Goal: Information Seeking & Learning: Learn about a topic

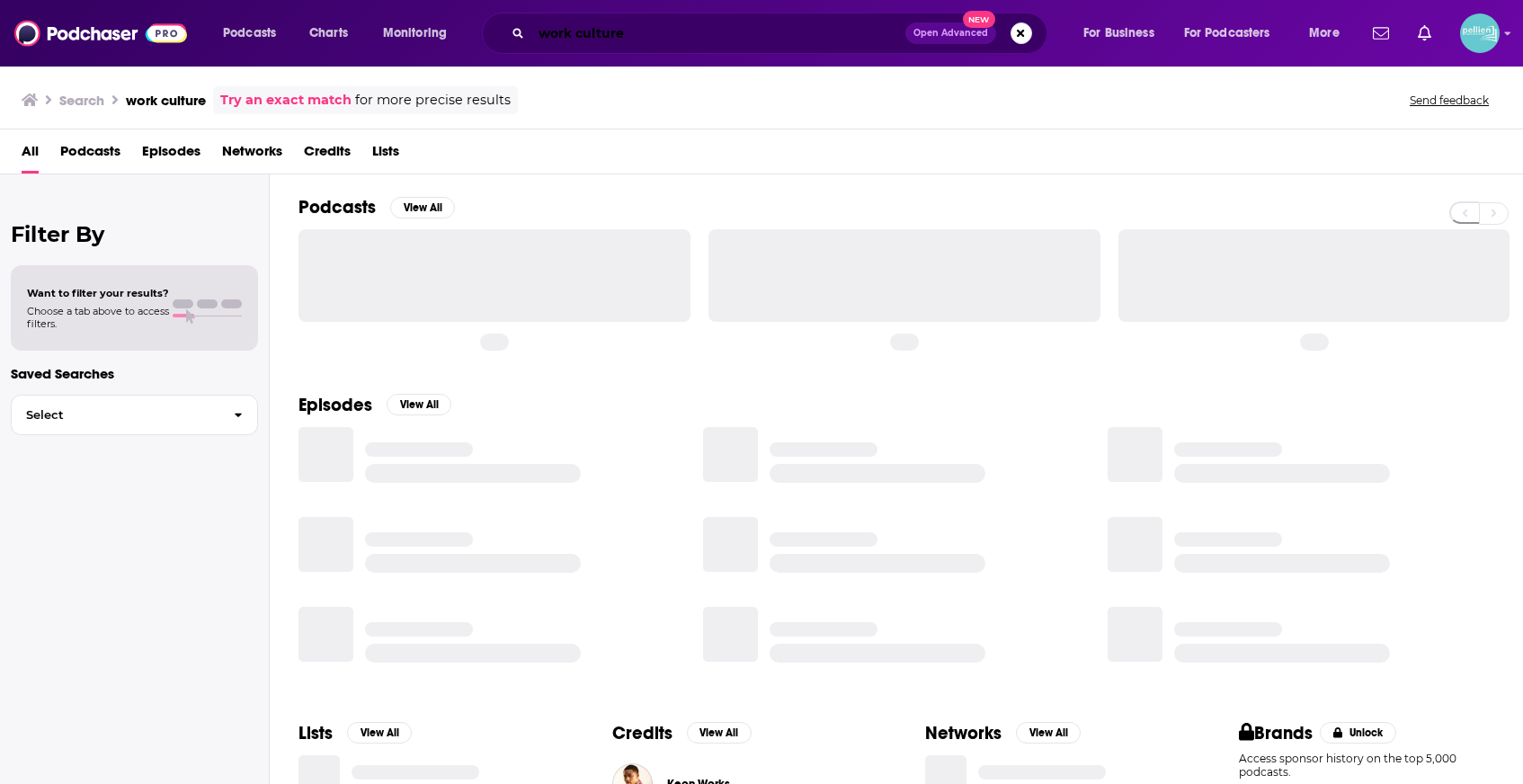
click at [644, 44] on input "work culture" at bounding box center [718, 33] width 374 height 28
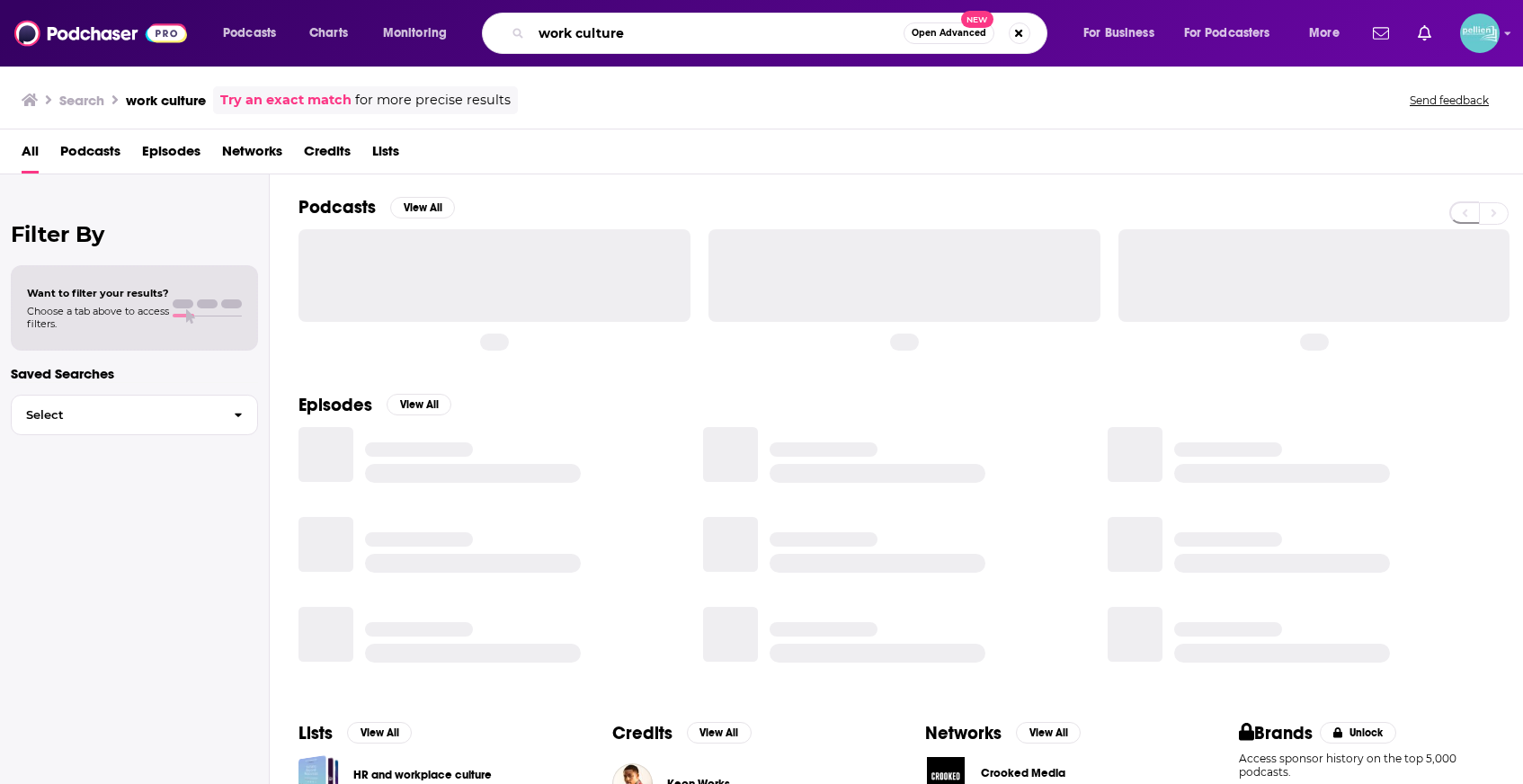
click at [644, 44] on input "work culture" at bounding box center [718, 33] width 373 height 28
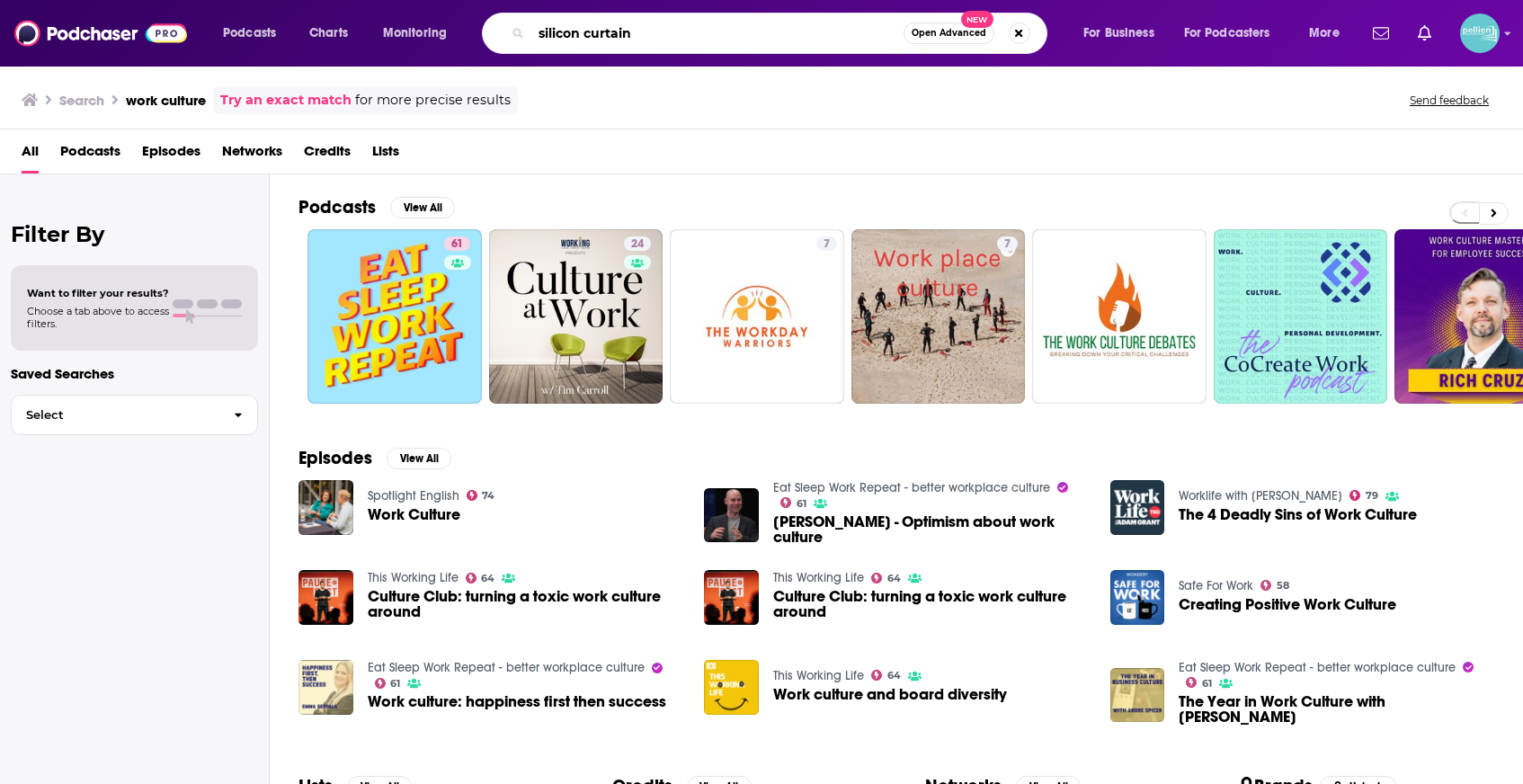
type input "silicon curtain"
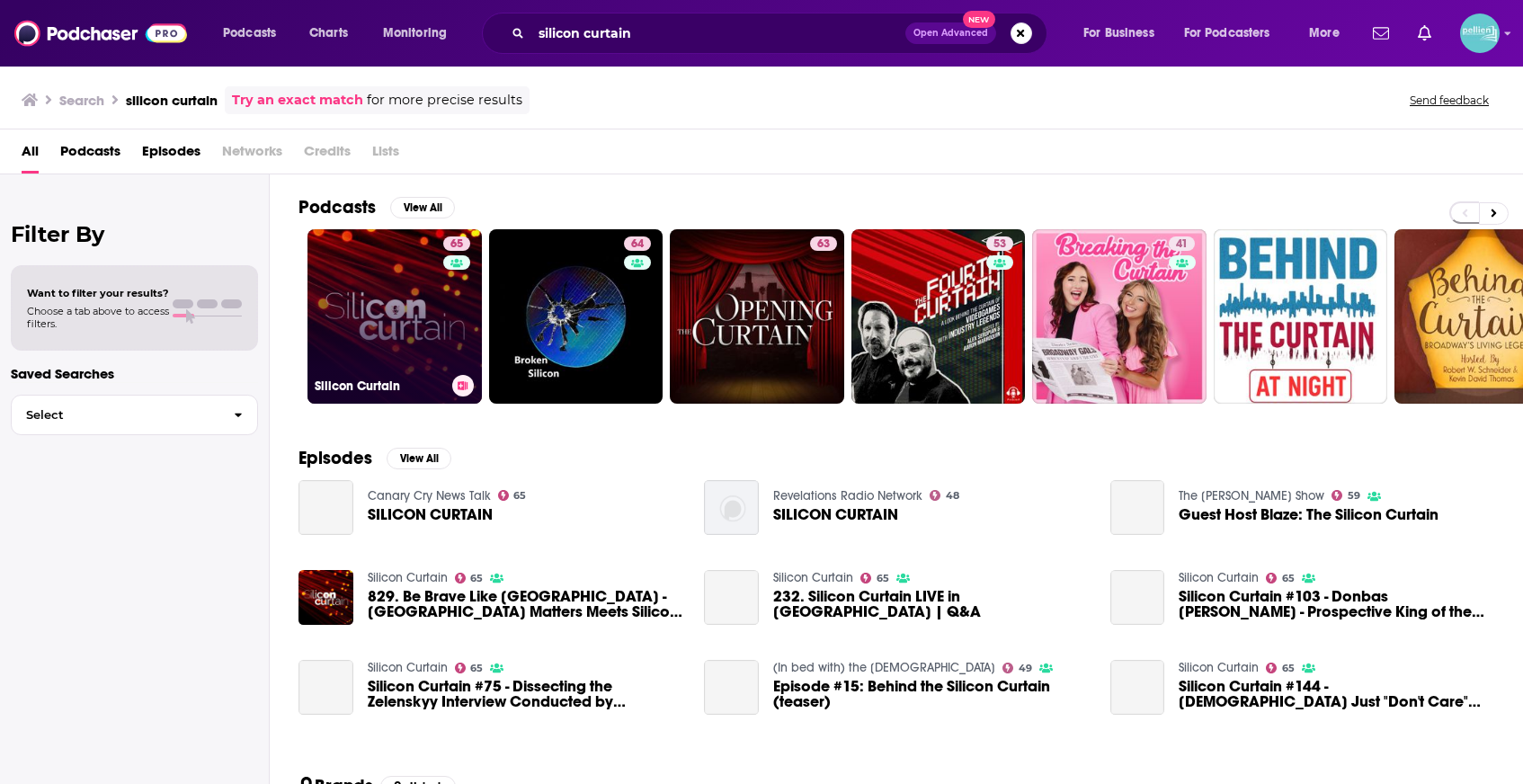
click at [398, 294] on link "65 Silicon Curtain" at bounding box center [394, 316] width 174 height 174
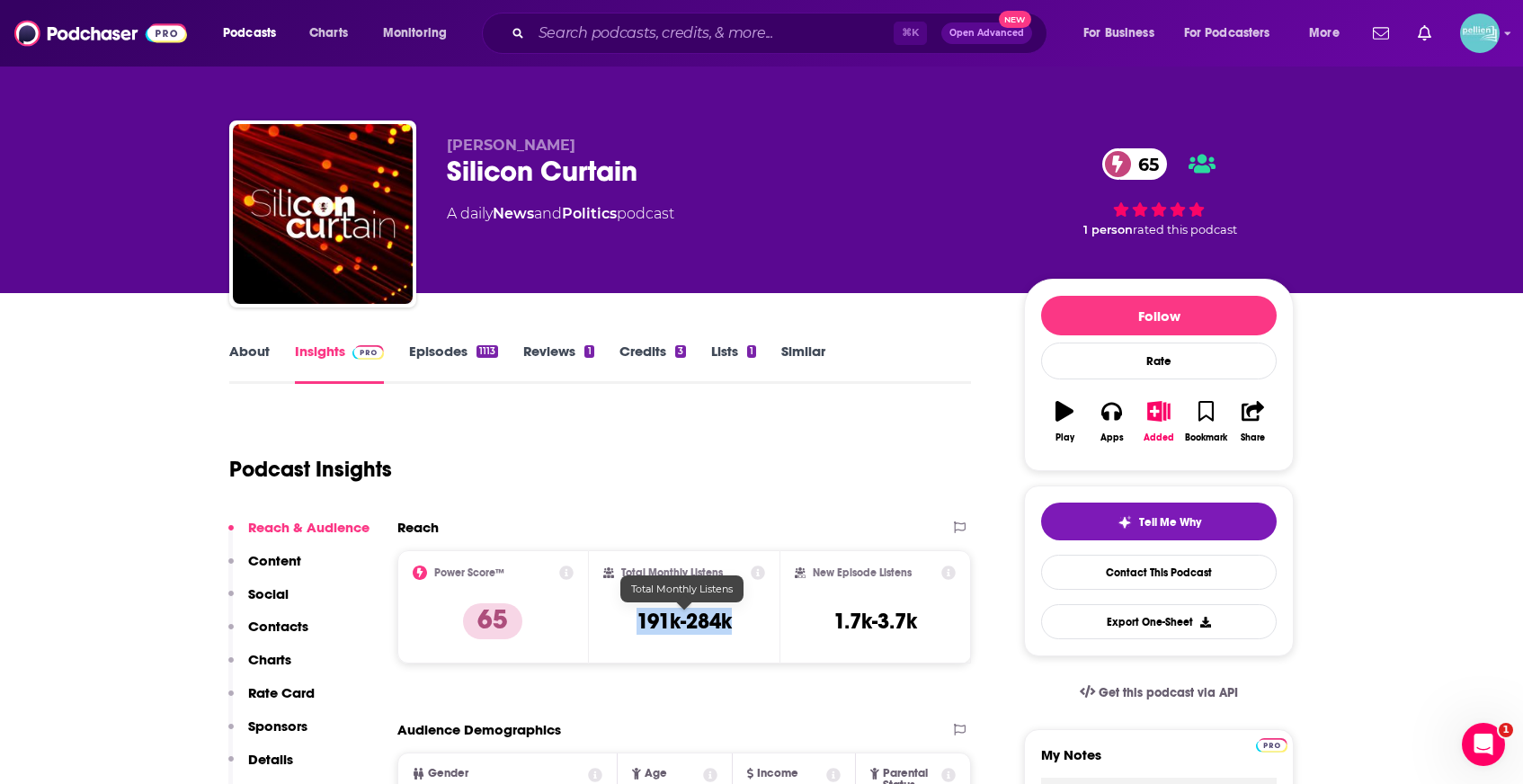
drag, startPoint x: 734, startPoint y: 615, endPoint x: 631, endPoint y: 620, distance: 103.1
click at [631, 620] on div "Total Monthly Listens 191k-284k" at bounding box center [685, 606] width 163 height 82
copy h3 "191k-284k"
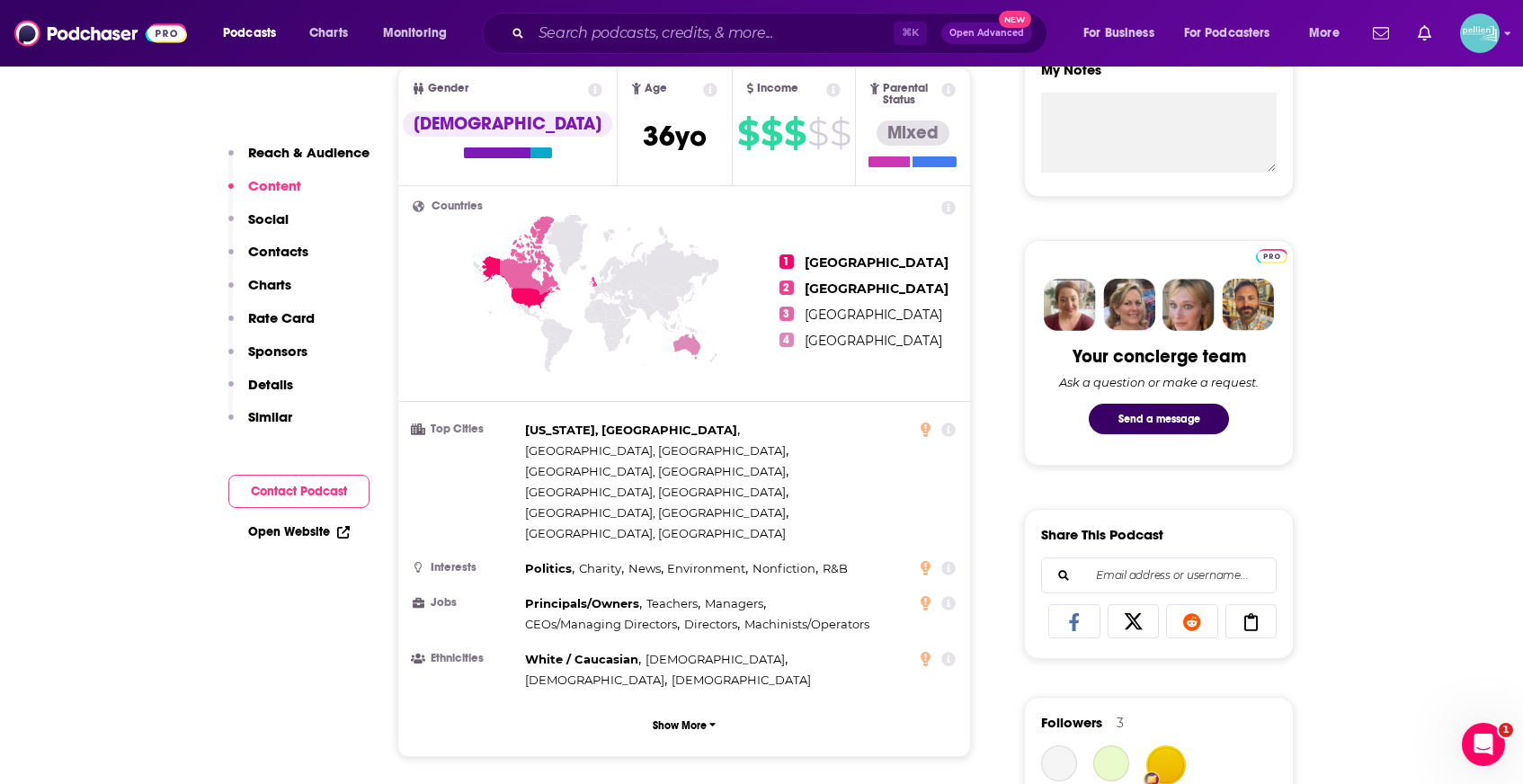
scroll to position [1340, 0]
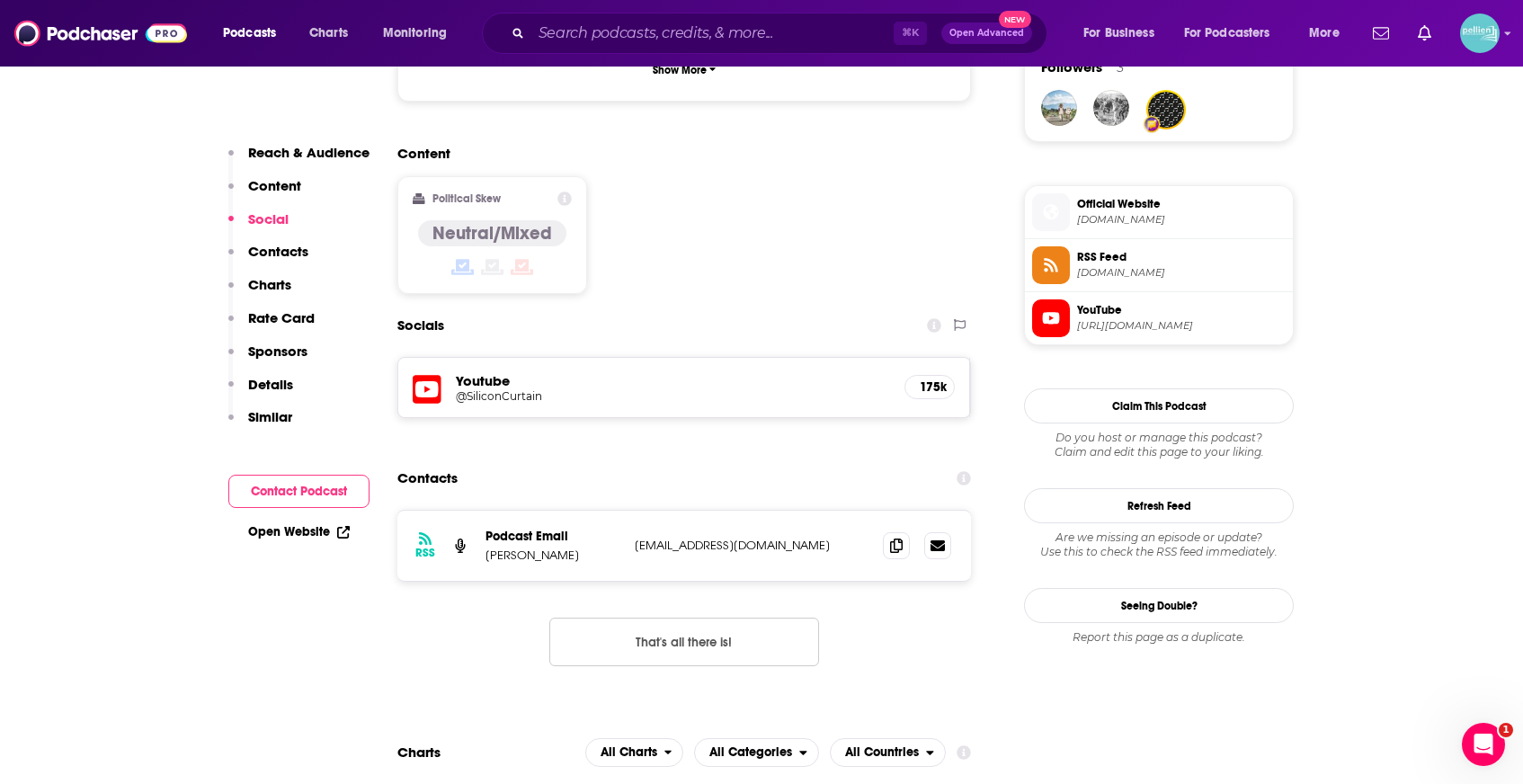
click at [428, 375] on icon at bounding box center [427, 389] width 28 height 28
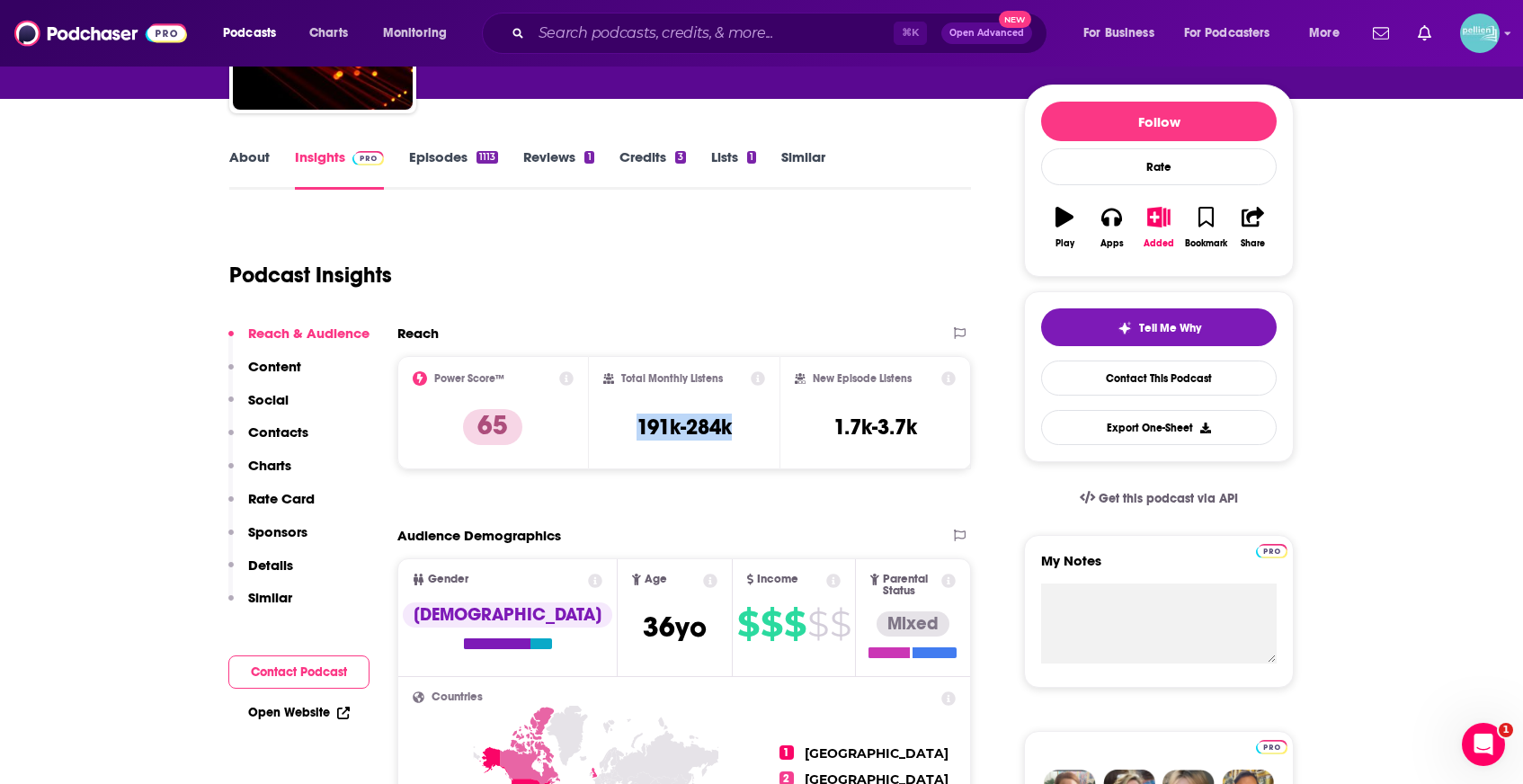
scroll to position [0, 0]
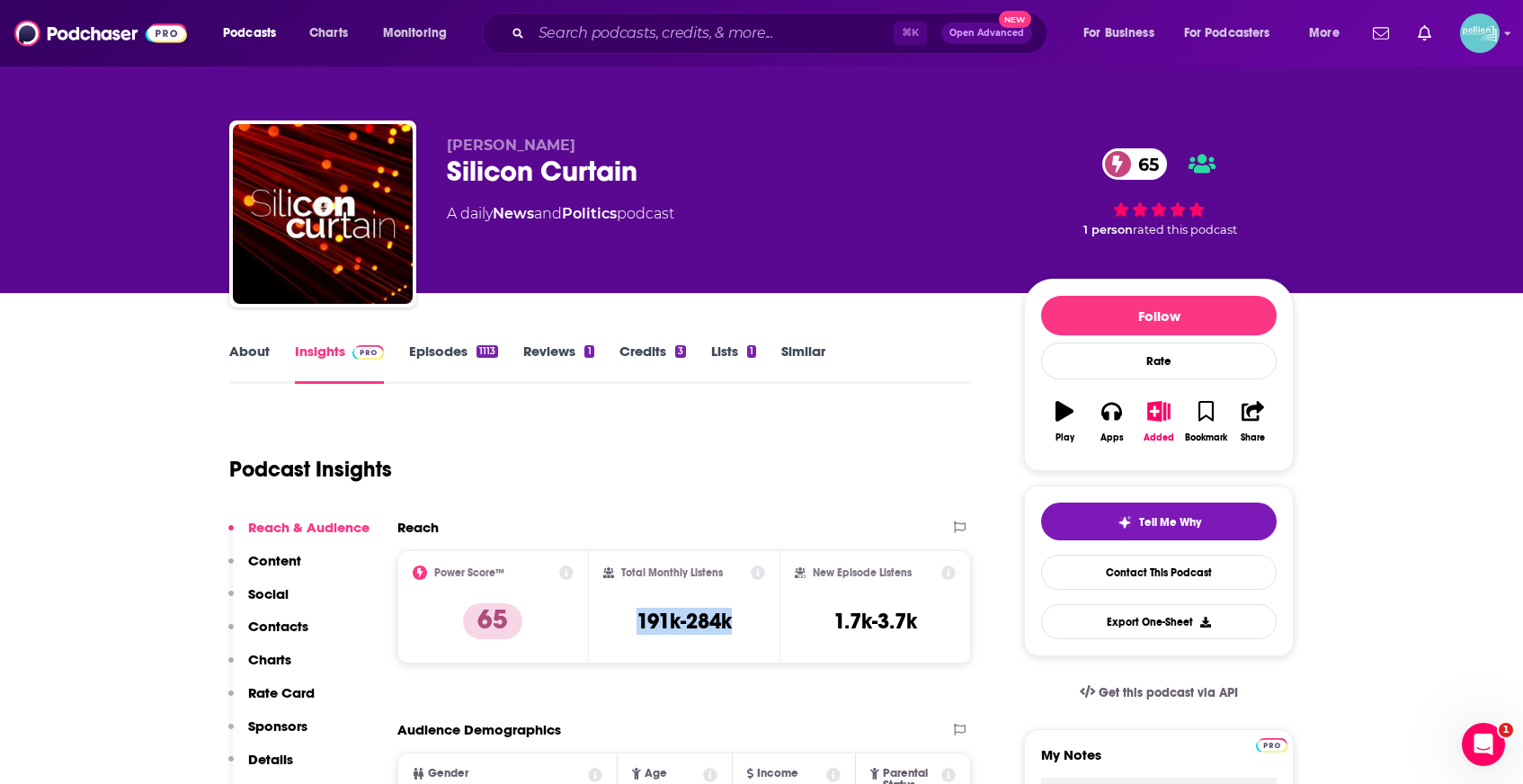
click at [241, 355] on link "About" at bounding box center [249, 363] width 41 height 42
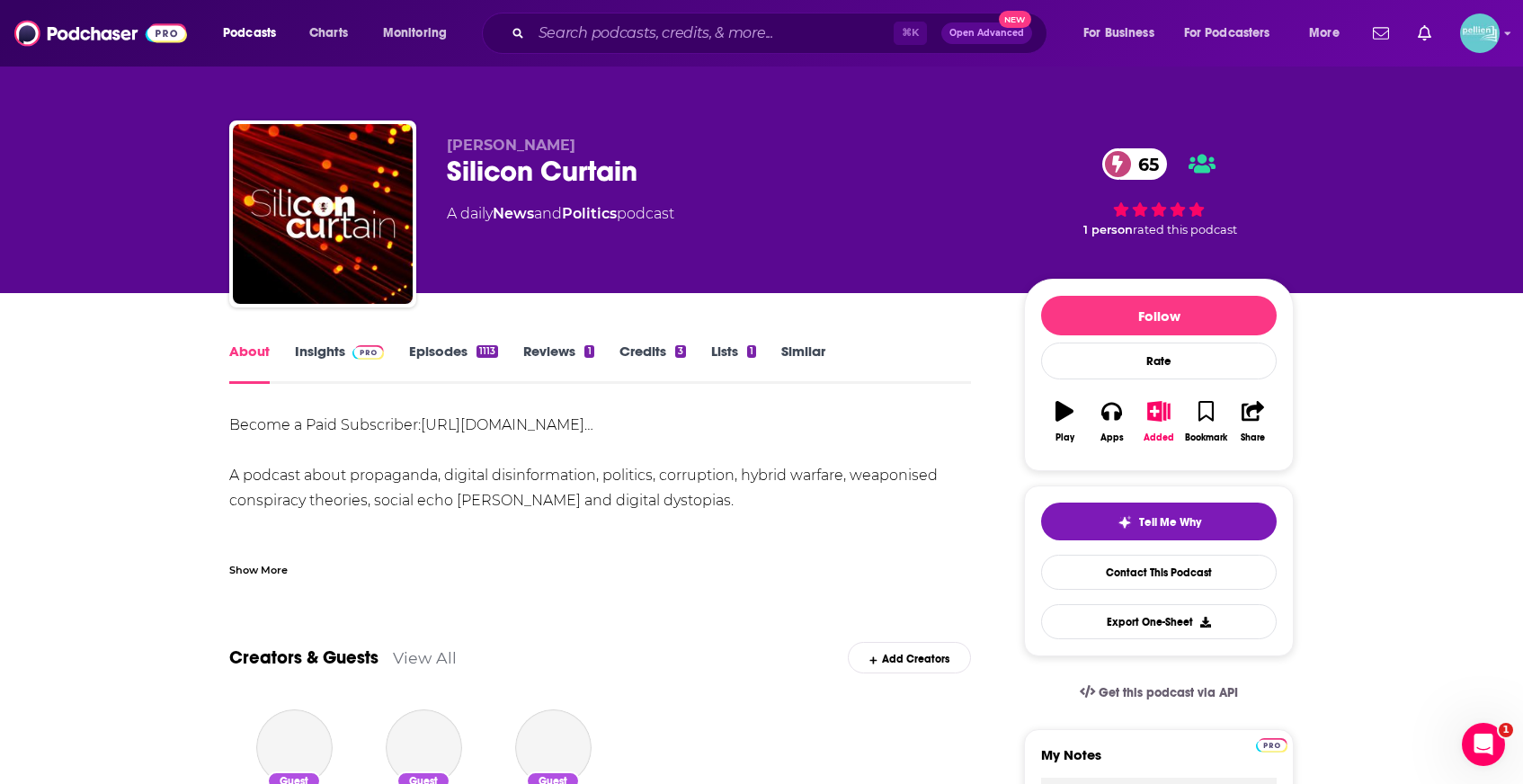
click at [272, 573] on div "Show More" at bounding box center [258, 568] width 59 height 17
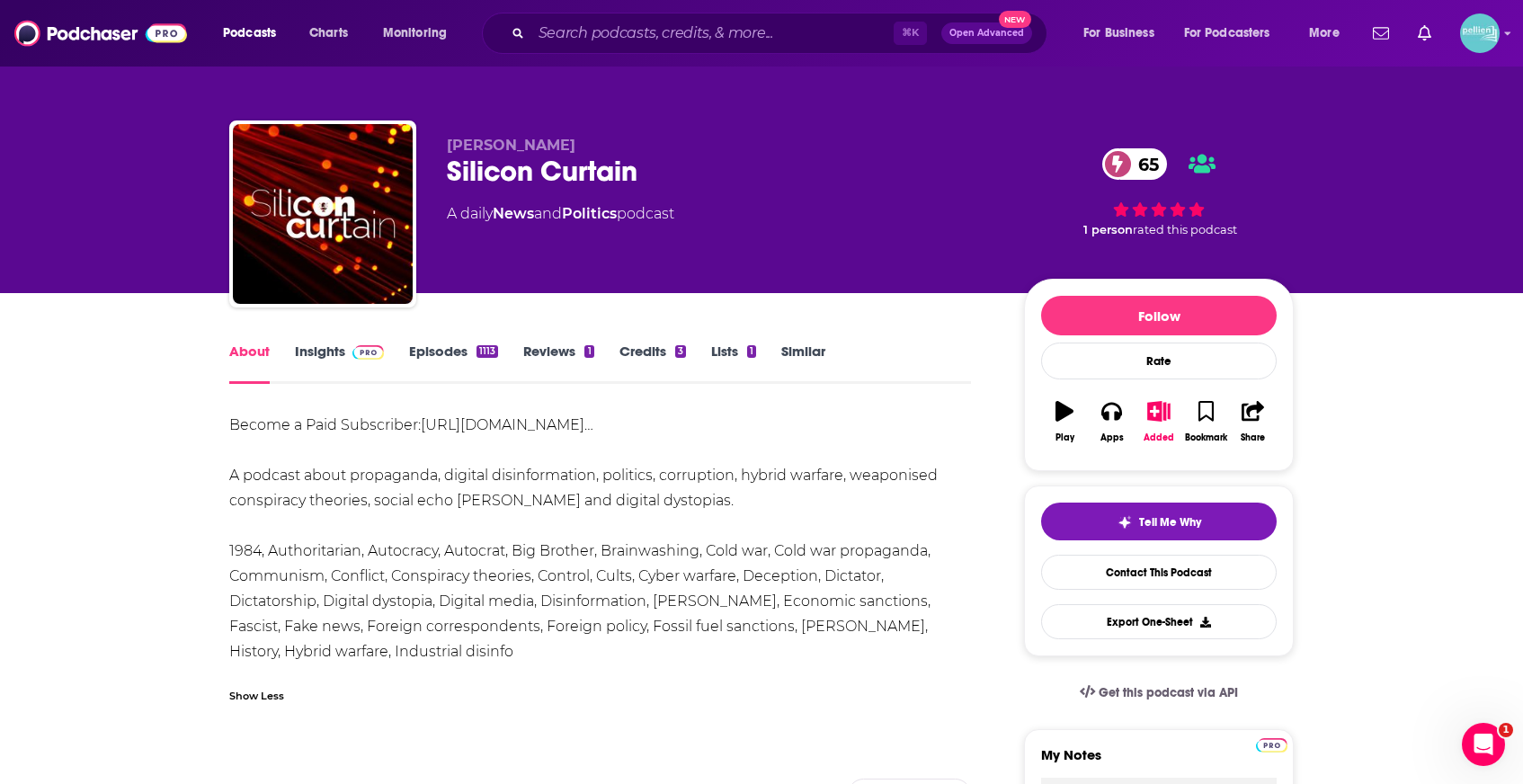
drag, startPoint x: 468, startPoint y: 653, endPoint x: 225, endPoint y: 427, distance: 331.9
click at [339, 364] on link "Insights" at bounding box center [340, 363] width 89 height 42
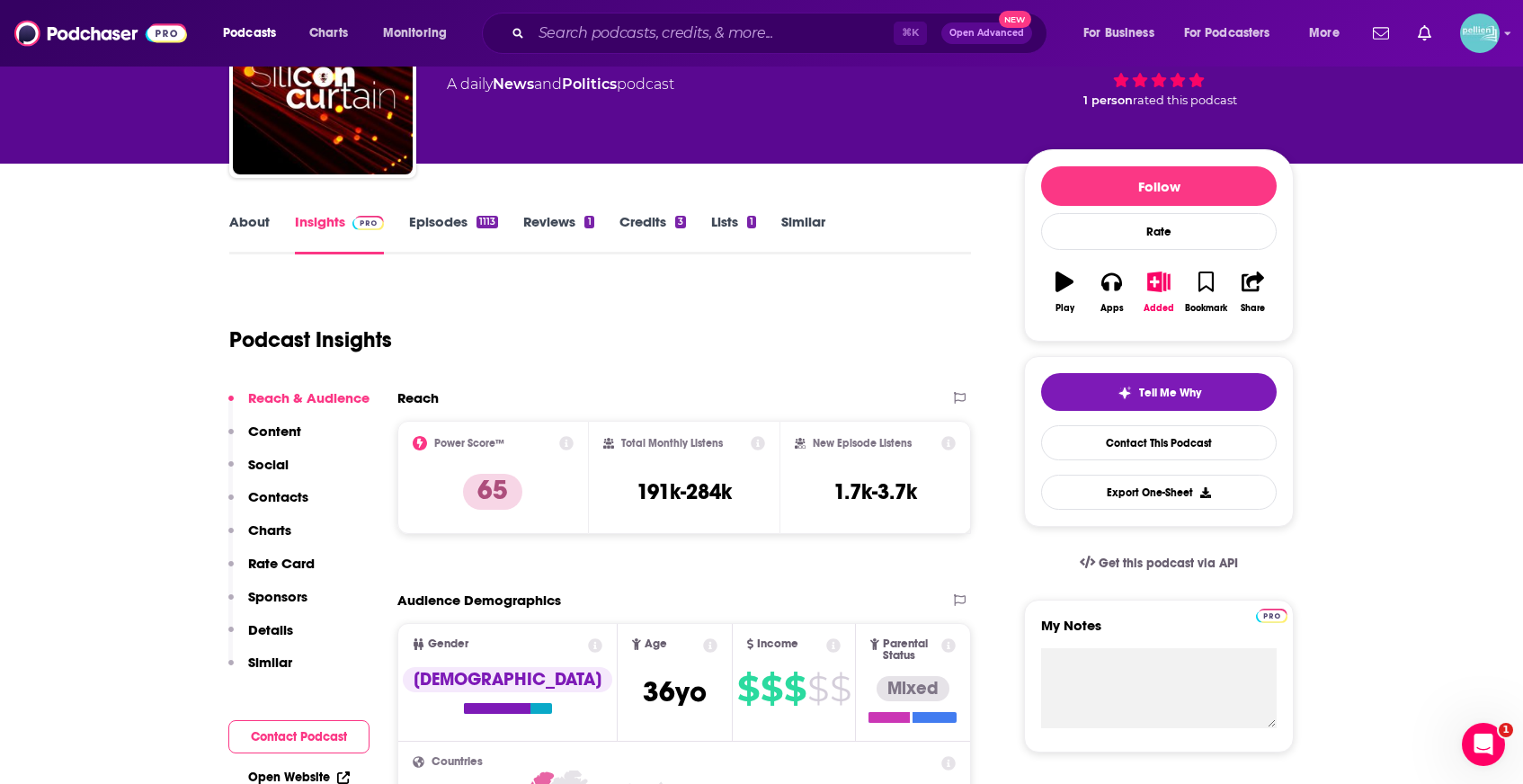
scroll to position [416, 0]
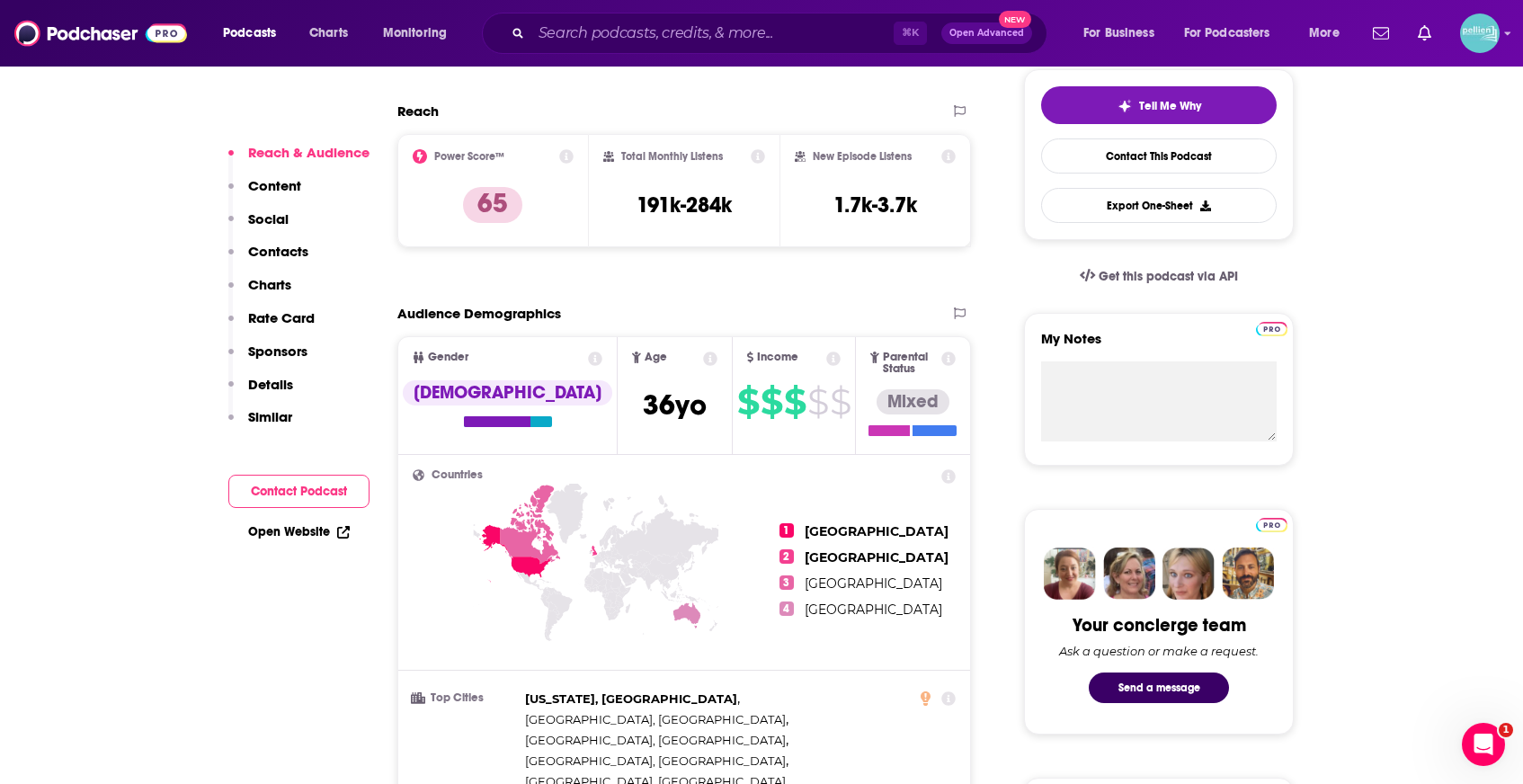
click at [320, 532] on link "Open Website" at bounding box center [298, 531] width 101 height 15
